Goal: Communication & Community: Answer question/provide support

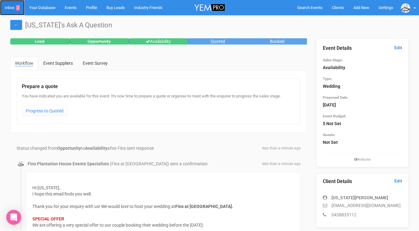
click at [13, 7] on link "Inbox 3" at bounding box center [12, 7] width 25 height 15
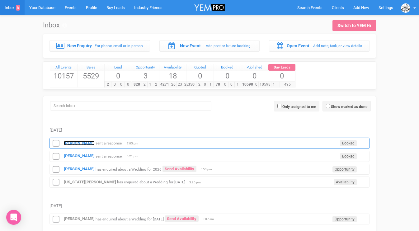
click at [75, 141] on strong "[PERSON_NAME]" at bounding box center [79, 143] width 31 height 5
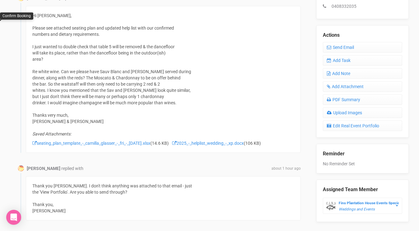
scroll to position [205, 0]
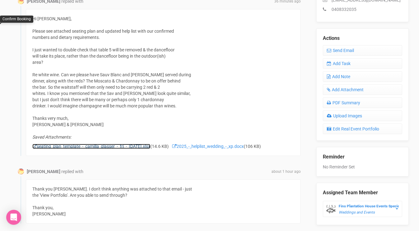
click at [140, 146] on link "seating_plan_template_-_camilla_glasser_-_fri_-_31.10.25.xlsx" at bounding box center [91, 146] width 118 height 5
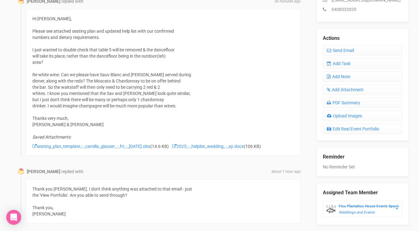
click at [208, 149] on div "Saved Attachments: seating_plan_template_-_camilla_glasser_-_fri_-_31.10.25.xls…" at bounding box center [163, 138] width 262 height 22
click at [208, 146] on link "2025_-_helplist_wedding_-_xp.docx" at bounding box center [208, 146] width 72 height 5
click at [229, 147] on link "2025_-_helplist_wedding_-_xp.docx" at bounding box center [208, 146] width 72 height 5
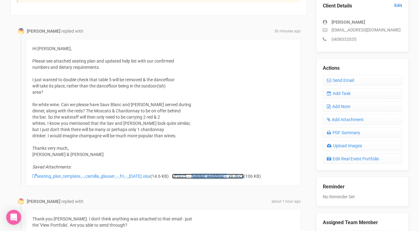
scroll to position [175, 0]
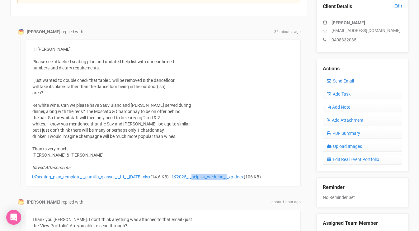
click at [329, 79] on icon at bounding box center [329, 81] width 4 height 4
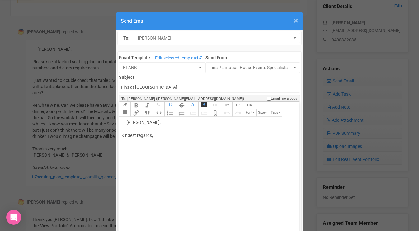
click at [296, 23] on span "×" at bounding box center [295, 21] width 5 height 10
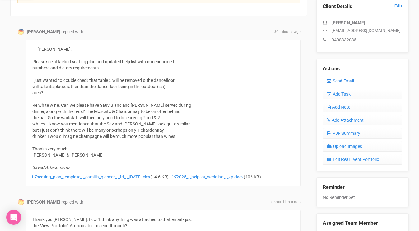
click at [342, 79] on link "Send Email" at bounding box center [362, 81] width 80 height 11
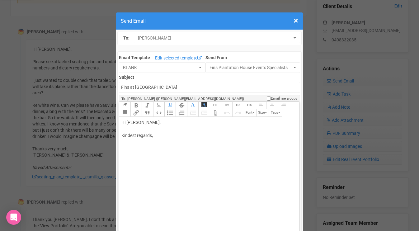
drag, startPoint x: 143, startPoint y: 123, endPoint x: 166, endPoint y: 121, distance: 23.7
click at [165, 122] on div "Hi Camilla Glasser, Kindest regards," at bounding box center [207, 135] width 173 height 33
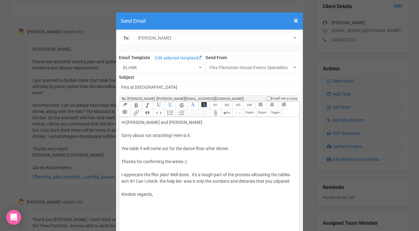
click at [214, 181] on div "Hi Camilla and Cody Sorry about not attaching! Here is it. Yes table 5 will com…" at bounding box center [207, 164] width 173 height 91
click at [252, 180] on div "Hi Camilla and Cody Sorry about not attaching! Here is it. Yes table 5 will com…" at bounding box center [207, 168] width 173 height 98
click at [263, 181] on div "Hi Camilla and Cody Sorry about not attaching! Here is it. Yes table 5 will com…" at bounding box center [207, 164] width 173 height 91
click at [222, 188] on div "Hi Camilla and Cody Sorry about not attaching! Here is it. Yes table 5 will com…" at bounding box center [207, 168] width 173 height 98
click at [177, 186] on div "Hi Camilla and Cody Sorry about not attaching! Here is it. Yes table 5 will com…" at bounding box center [207, 168] width 173 height 98
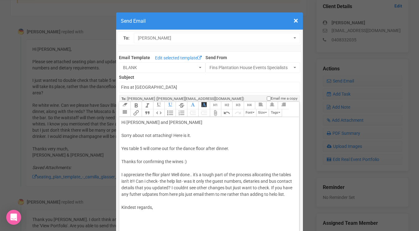
click at [157, 174] on div "Hi Camilla and Cody Sorry about not attaching! Here is it. Yes table 5 will com…" at bounding box center [207, 171] width 173 height 104
click at [237, 189] on div "Hi Camilla and Cody Sorry about not attaching! Here is it. Yes table 5 will com…" at bounding box center [207, 171] width 173 height 104
click at [277, 194] on div "Hi Camilla and Cody Sorry about not attaching! Here is it. Yes table 5 will com…" at bounding box center [207, 171] width 173 height 104
click at [291, 193] on div "Hi Camilla and Cody Sorry about not attaching! Here is it. Yes table 5 will com…" at bounding box center [207, 171] width 173 height 104
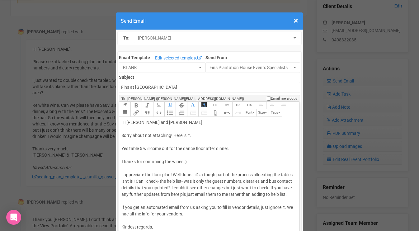
click at [132, 213] on div "Hi Camilla and Cody Sorry about not attaching! Here is it. Yes table 5 will com…" at bounding box center [207, 181] width 173 height 124
click at [199, 212] on div "Hi Camilla and Cody Sorry about not attaching! Here is it. Yes table 5 will com…" at bounding box center [207, 181] width 173 height 124
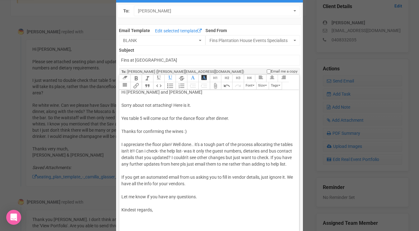
scroll to position [31, 0]
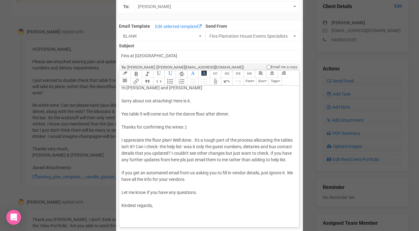
click at [185, 214] on div "Hi Camilla and Cody Sorry about not attaching! Here is it. Yes table 5 will com…" at bounding box center [207, 153] width 173 height 137
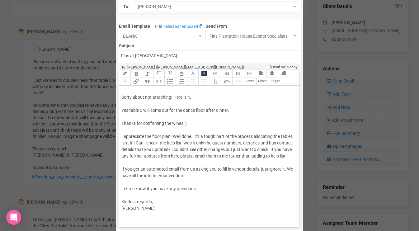
type trix-editor "<div>Hi Camilla and Cody<br><br>Sorry about not attaching! Here is it.<br><br>Y…"
click at [211, 80] on button "Attach Files" at bounding box center [215, 81] width 11 height 7
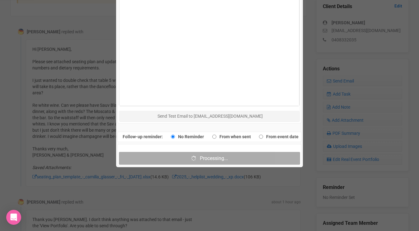
scroll to position [343, 0]
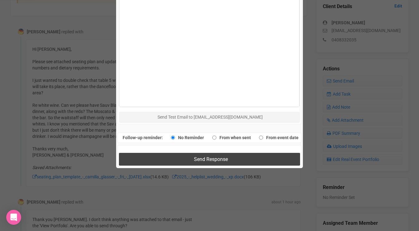
click at [141, 157] on button "Send Response" at bounding box center [209, 159] width 181 height 13
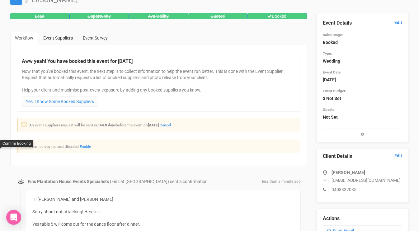
scroll to position [0, 0]
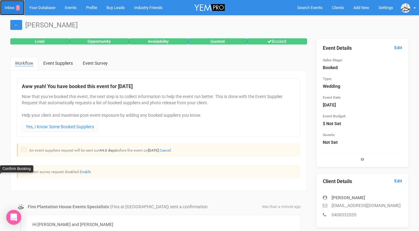
click at [12, 10] on link "Inbox 5" at bounding box center [12, 7] width 25 height 15
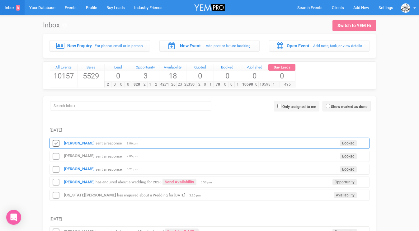
click at [58, 141] on icon at bounding box center [55, 143] width 9 height 8
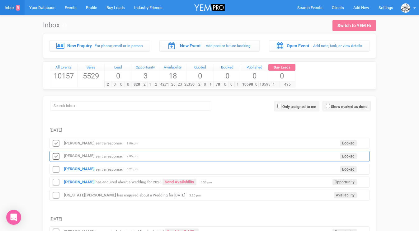
click at [56, 154] on icon at bounding box center [55, 156] width 9 height 8
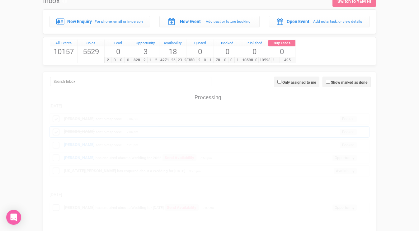
scroll to position [30, 0]
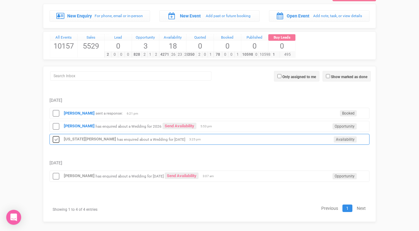
click at [56, 141] on icon at bounding box center [55, 140] width 9 height 8
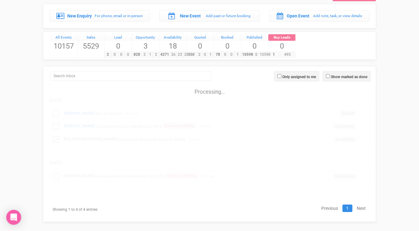
scroll to position [23, 0]
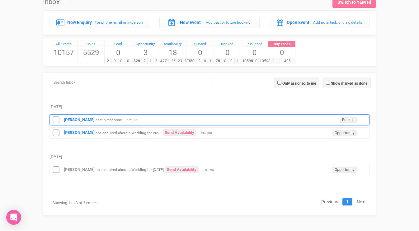
click at [75, 122] on div "Camilla Glasser sent a response: Booked 6:21 pm" at bounding box center [209, 119] width 320 height 11
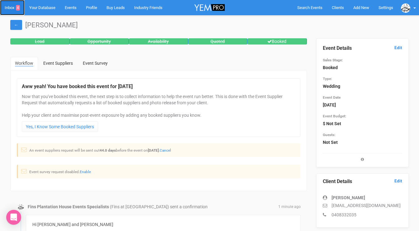
click at [13, 11] on link "Inbox 4" at bounding box center [12, 7] width 25 height 15
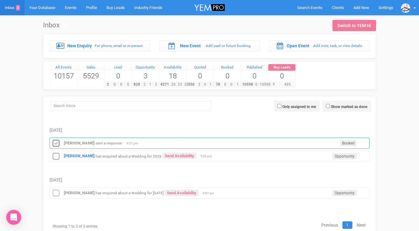
click at [55, 144] on icon at bounding box center [55, 143] width 9 height 8
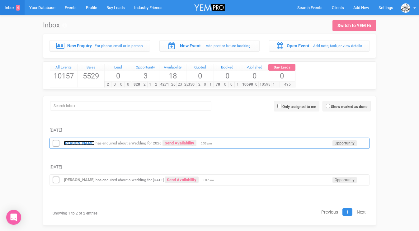
click at [71, 143] on strong "[PERSON_NAME]" at bounding box center [79, 143] width 31 height 5
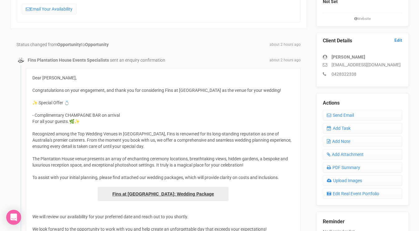
scroll to position [90, 0]
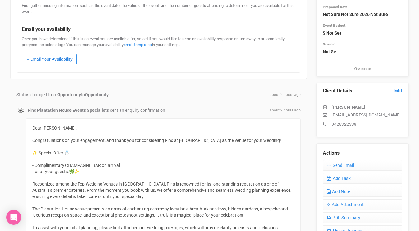
click at [68, 55] on link "Email Your Availability" at bounding box center [49, 59] width 55 height 11
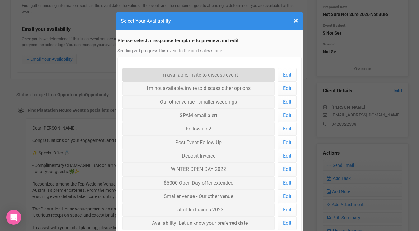
click at [140, 73] on link "I'm available, invite to discuss event" at bounding box center [198, 74] width 152 height 13
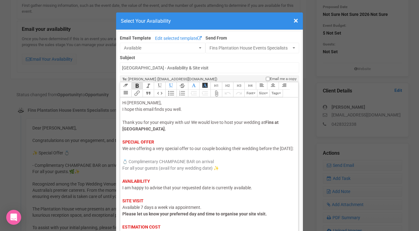
click at [162, 126] on div "Hi Claudia, I hope this email finds you well. Thank you for your enquiry with u…" at bounding box center [207, 188] width 171 height 176
click at [137, 135] on div "Hi Claudia, I hope this email finds you well. Thank you for your enquiry with u…" at bounding box center [207, 188] width 171 height 176
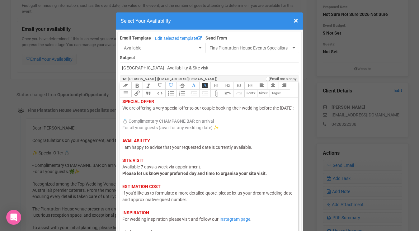
scroll to position [57, 0]
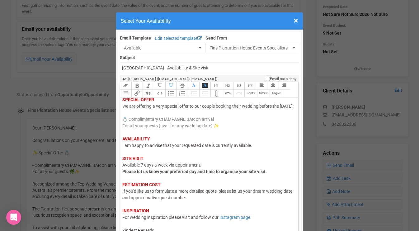
click at [138, 148] on span "I am happy to advise that your requested date is currently available." at bounding box center [187, 145] width 130 height 5
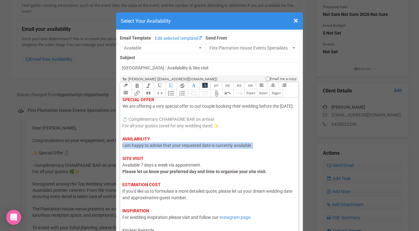
click at [138, 148] on span "I am happy to advise that your requested date is currently available." at bounding box center [187, 145] width 130 height 5
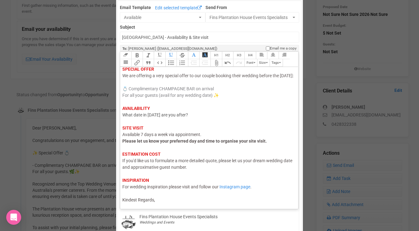
scroll to position [40, 0]
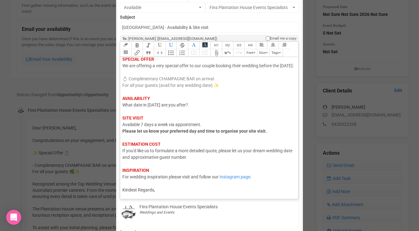
click at [158, 190] on div "Hi Claudia, I hope this email finds you well. Thank you for your enquiry with u…" at bounding box center [207, 98] width 171 height 189
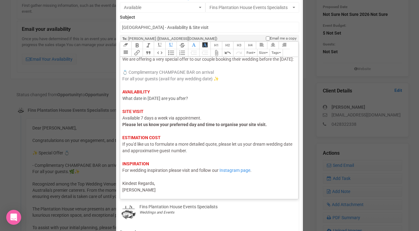
type trix-editor "<div><span style="color: rgb(95, 88, 88);">Hi Claudia,</span><br><span style="c…"
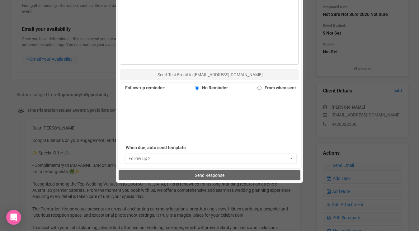
scroll to position [385, 0]
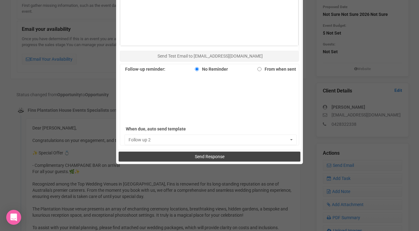
click at [183, 155] on button "Send Response" at bounding box center [208, 156] width 181 height 10
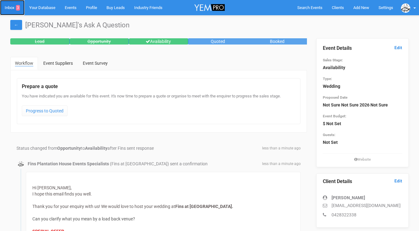
click at [6, 8] on link "Inbox 3" at bounding box center [12, 7] width 25 height 15
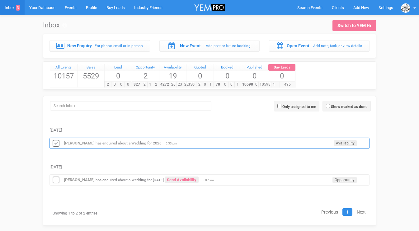
click at [55, 140] on icon at bounding box center [55, 143] width 9 height 8
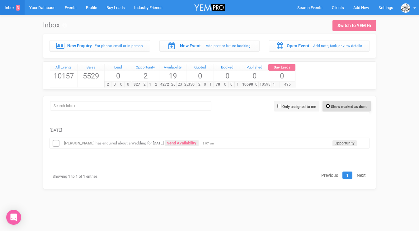
click at [326, 105] on input "Show marked as done" at bounding box center [328, 106] width 4 height 4
checkbox input "true"
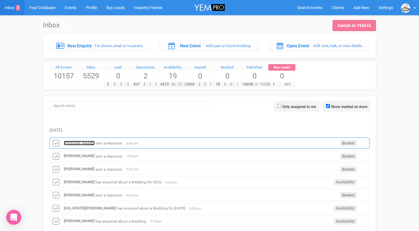
click at [86, 141] on strong "[PERSON_NAME]" at bounding box center [79, 143] width 31 height 5
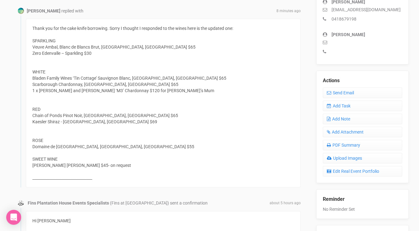
scroll to position [195, 0]
click at [336, 91] on link "Send Email" at bounding box center [362, 93] width 80 height 11
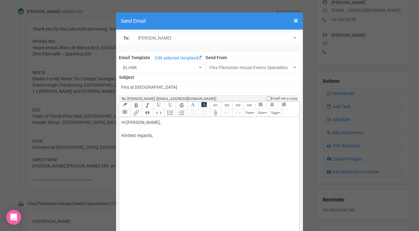
drag, startPoint x: 139, startPoint y: 121, endPoint x: 169, endPoint y: 123, distance: 29.6
click at [168, 123] on div "Hi Chloe O'connor, Kindest regards," at bounding box center [207, 135] width 173 height 33
click at [157, 155] on div "Hi Chloe Thank you! All udpated. Kindest regards," at bounding box center [207, 142] width 173 height 46
type trix-editor "<div>Hi Chloe&nbsp;<br><br>Thank you! All udpated.<br><br>Kindest regards,<br>M…"
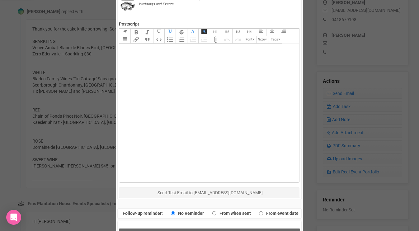
scroll to position [292, 0]
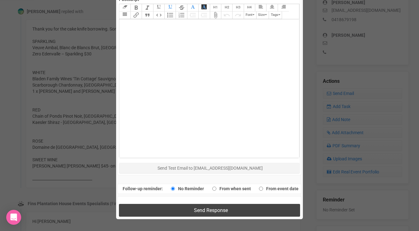
click at [165, 207] on button "Send Response" at bounding box center [209, 210] width 181 height 13
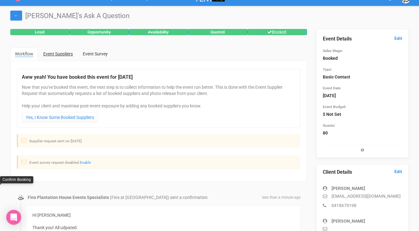
scroll to position [0, 0]
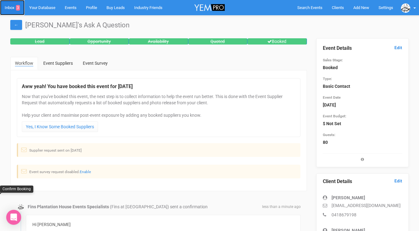
click at [13, 9] on link "Inbox 3" at bounding box center [12, 7] width 25 height 15
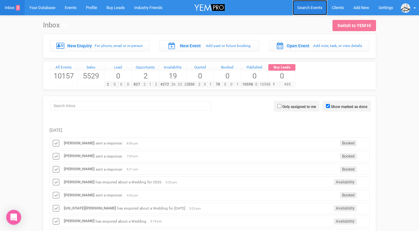
click at [313, 9] on span "Search Events" at bounding box center [309, 7] width 25 height 5
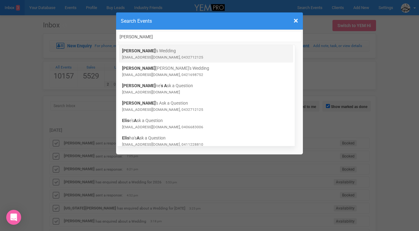
type input "Elisa"
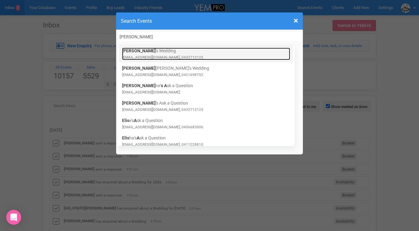
click at [155, 56] on small "jacob.elisa98@outlook.com, 0432712125" at bounding box center [162, 57] width 81 height 4
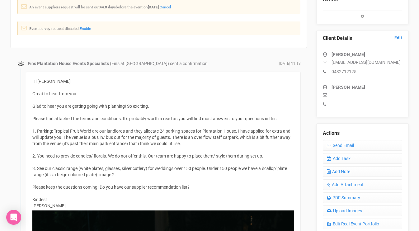
scroll to position [138, 0]
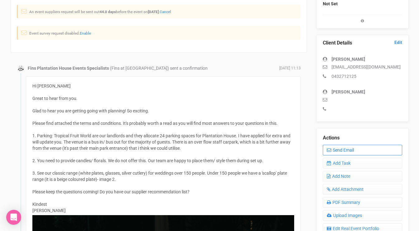
click at [336, 148] on link "Send Email" at bounding box center [362, 150] width 80 height 11
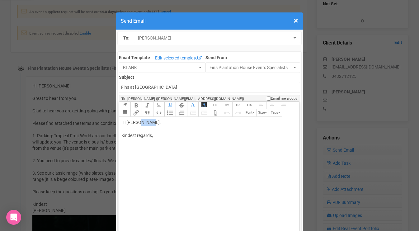
drag, startPoint x: 137, startPoint y: 123, endPoint x: 153, endPoint y: 123, distance: 16.5
click at [153, 123] on div "Hi [PERSON_NAME], Kindest regards," at bounding box center [207, 135] width 173 height 33
click at [166, 135] on div "Hi [PERSON_NAME] Just updating you that Tropical Fruit World will allow 45 car …" at bounding box center [207, 142] width 173 height 46
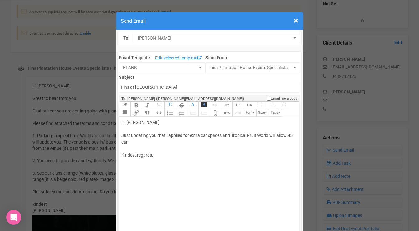
click at [134, 144] on div "Hi [PERSON_NAME] Just updating you that i applied for extra car spaces and Trop…" at bounding box center [207, 145] width 173 height 52
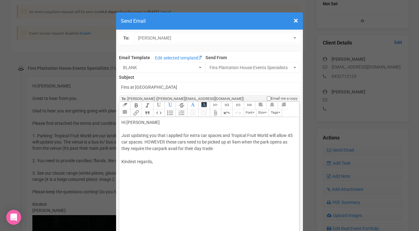
click at [243, 141] on div "Hi [PERSON_NAME] Just updating you that i applied for extra car spaces and Trop…" at bounding box center [207, 148] width 173 height 59
click at [201, 166] on div "Hi [PERSON_NAME] Just updating you that i applied for extra car spaces and Trop…" at bounding box center [207, 148] width 173 height 59
type trix-editor "<div>Hi [PERSON_NAME];<br><br>Just updating you that i applied for extra car sp…"
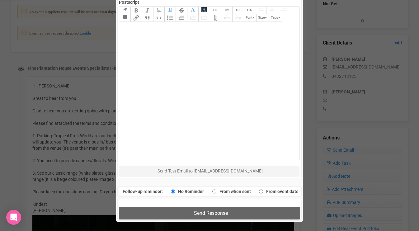
scroll to position [347, 0]
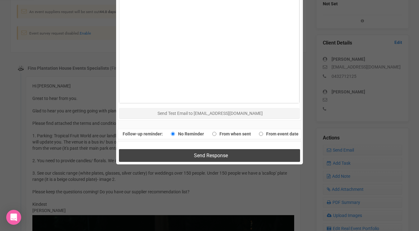
click at [205, 155] on span "Send Response" at bounding box center [211, 155] width 34 height 6
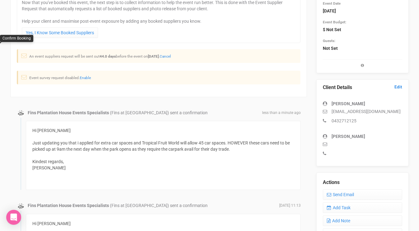
scroll to position [0, 0]
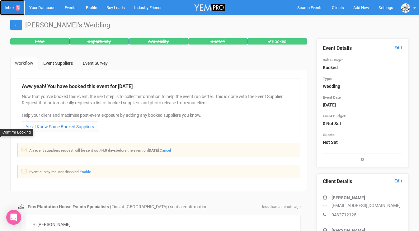
click at [9, 9] on link "Inbox 3" at bounding box center [12, 7] width 25 height 15
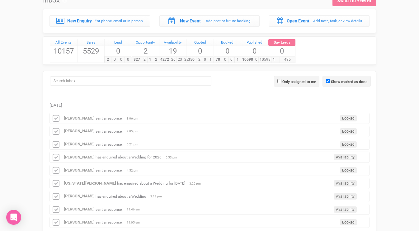
scroll to position [42, 0]
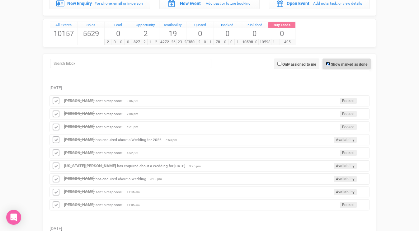
click at [326, 64] on input "Show marked as done" at bounding box center [328, 64] width 4 height 4
checkbox input "false"
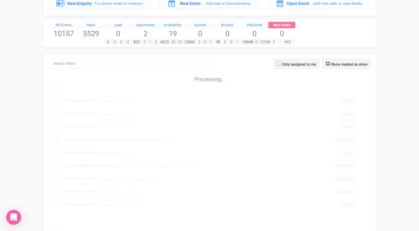
scroll to position [0, 0]
